Goal: Find specific page/section: Find specific page/section

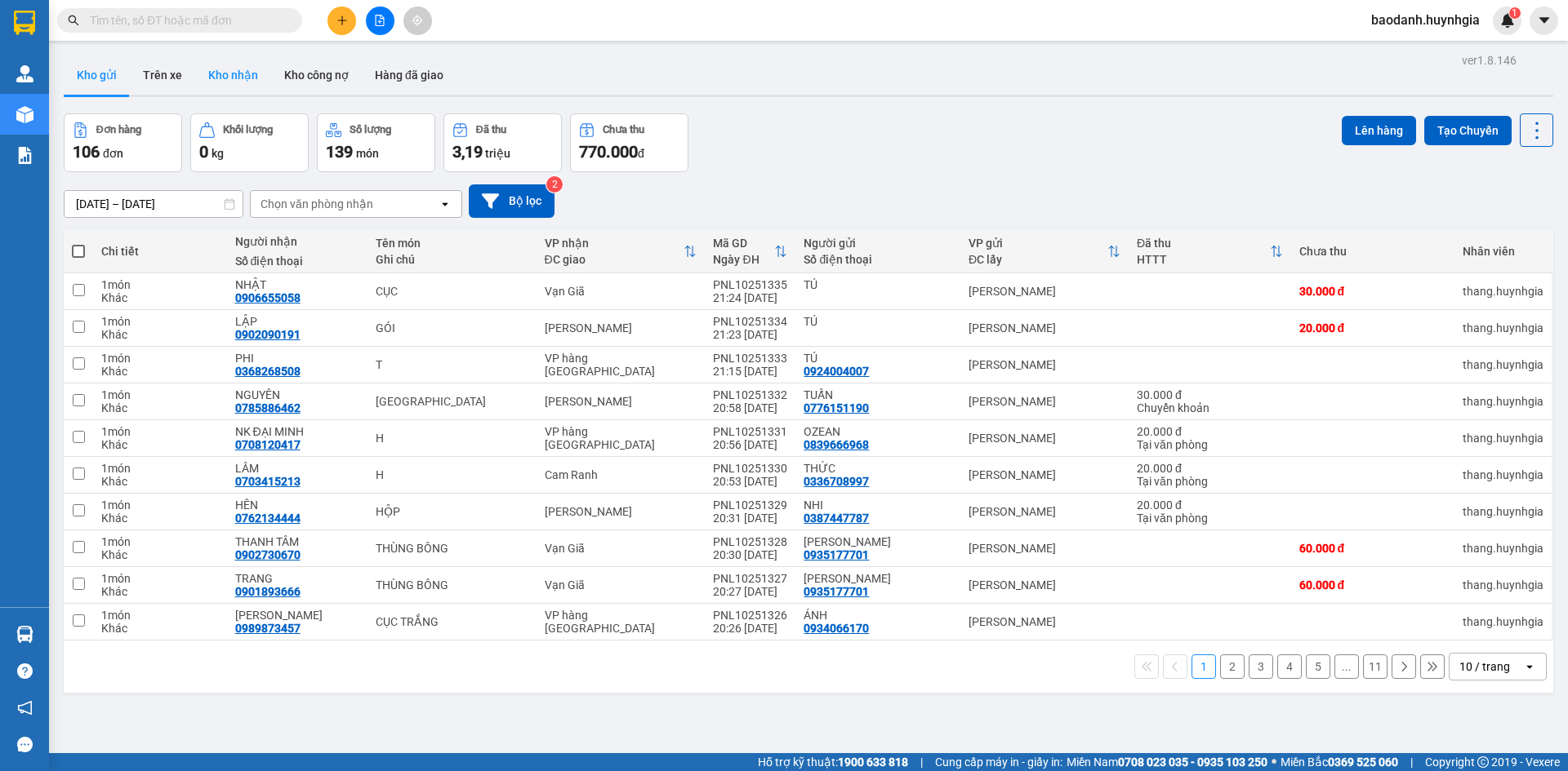
click at [211, 72] on button "Kho nhận" at bounding box center [233, 75] width 76 height 39
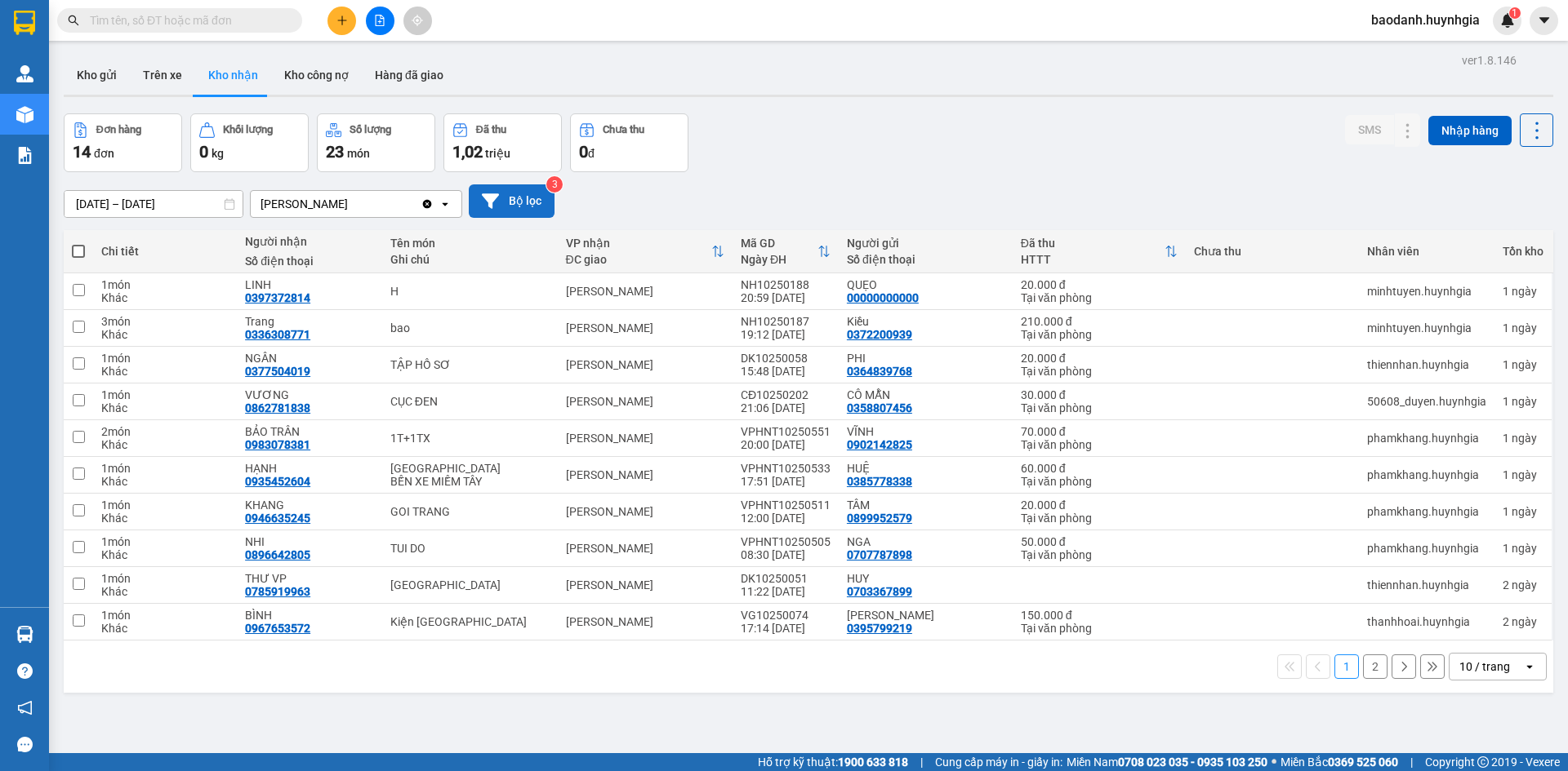
click at [514, 201] on button "Bộ lọc" at bounding box center [511, 201] width 85 height 34
click at [367, 207] on div "[PERSON_NAME]" at bounding box center [335, 204] width 170 height 26
click at [441, 203] on icon "open" at bounding box center [444, 204] width 13 height 13
click at [451, 202] on icon "open" at bounding box center [444, 204] width 13 height 13
click at [623, 209] on div "[DATE] – [DATE] Press the down arrow key to interact with the calendar and sele…" at bounding box center [808, 201] width 1489 height 34
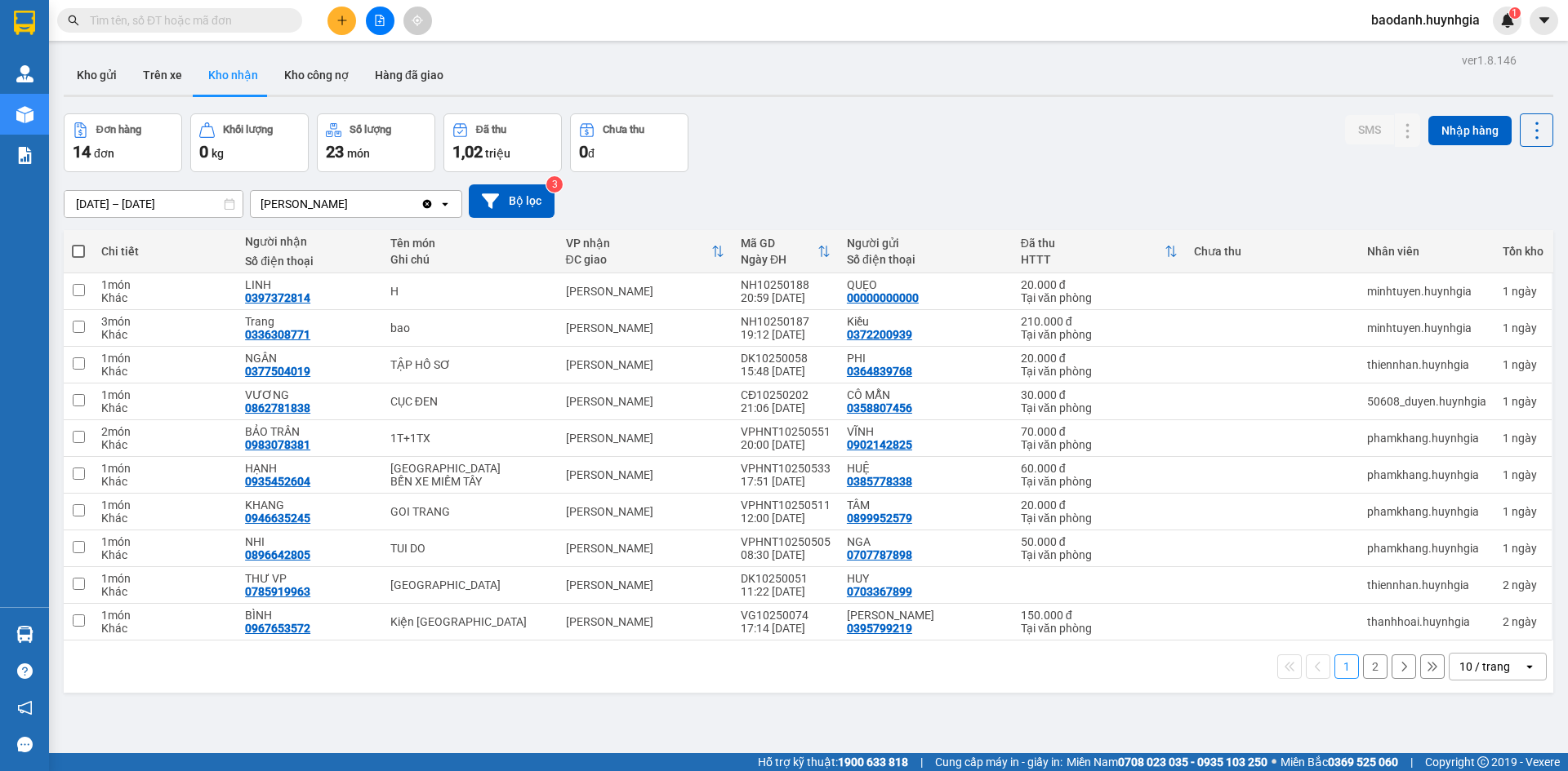
click at [623, 209] on div "[DATE] – [DATE] Press the down arrow key to interact with the calendar and sele…" at bounding box center [808, 201] width 1489 height 34
